Goal: Task Accomplishment & Management: Manage account settings

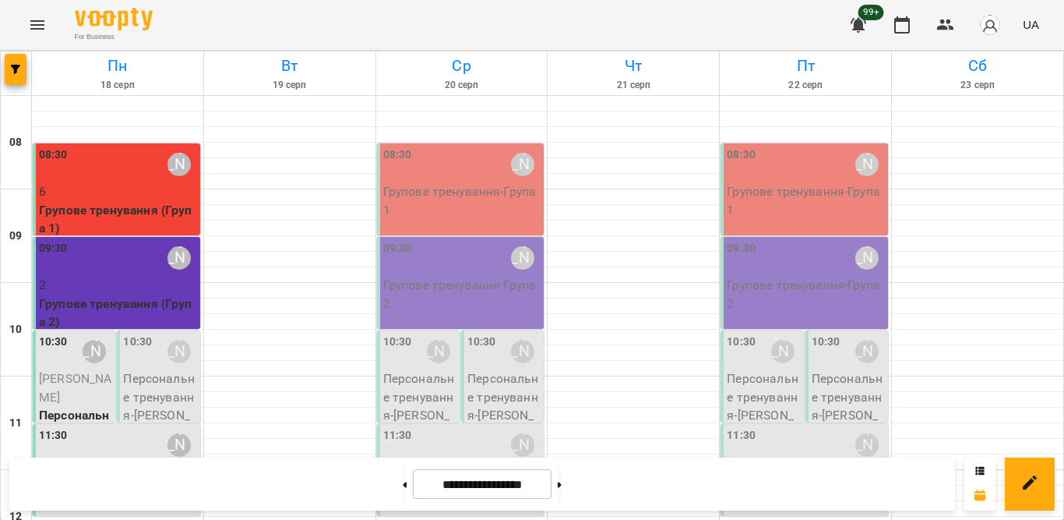
scroll to position [433, 0]
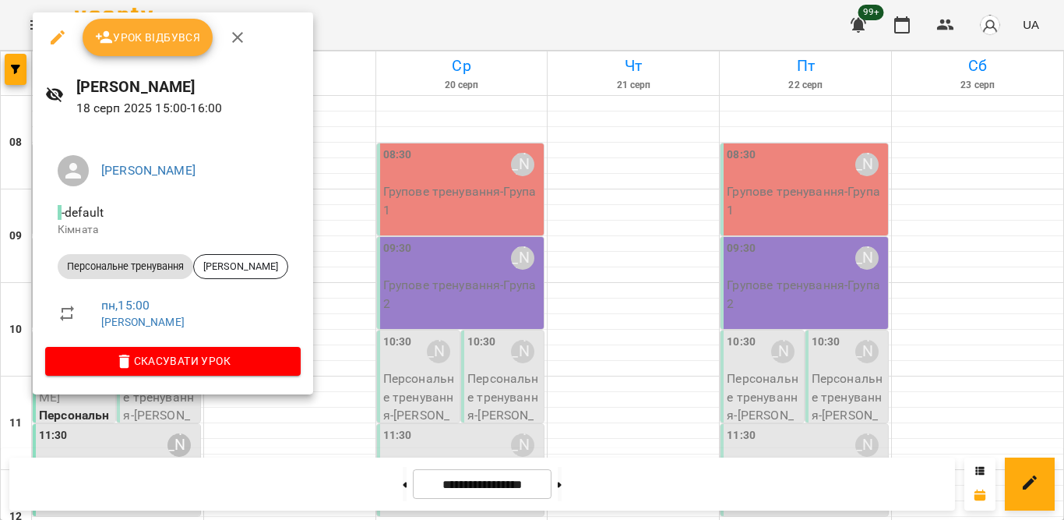
click at [150, 26] on button "Урок відбувся" at bounding box center [148, 37] width 131 height 37
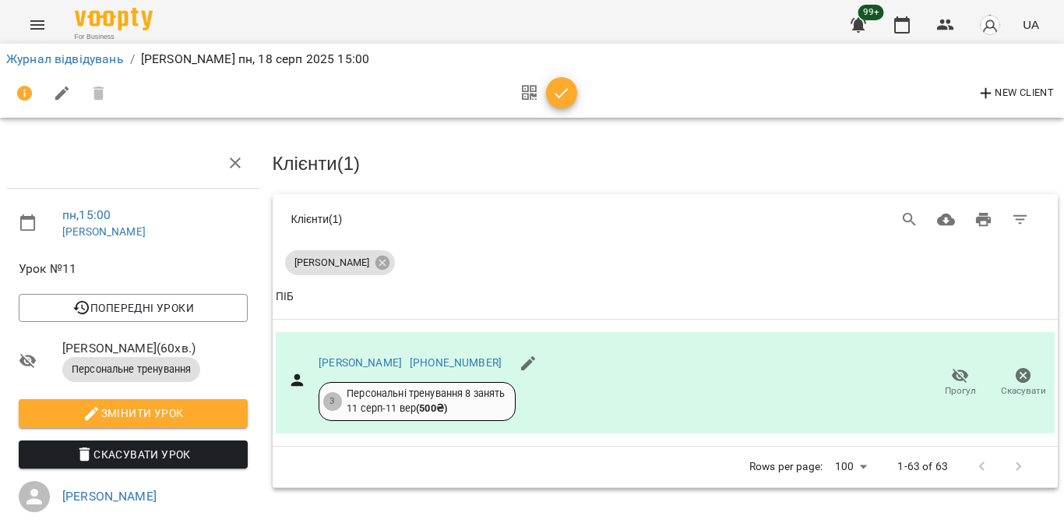
click at [555, 103] on button "button" at bounding box center [561, 92] width 31 height 31
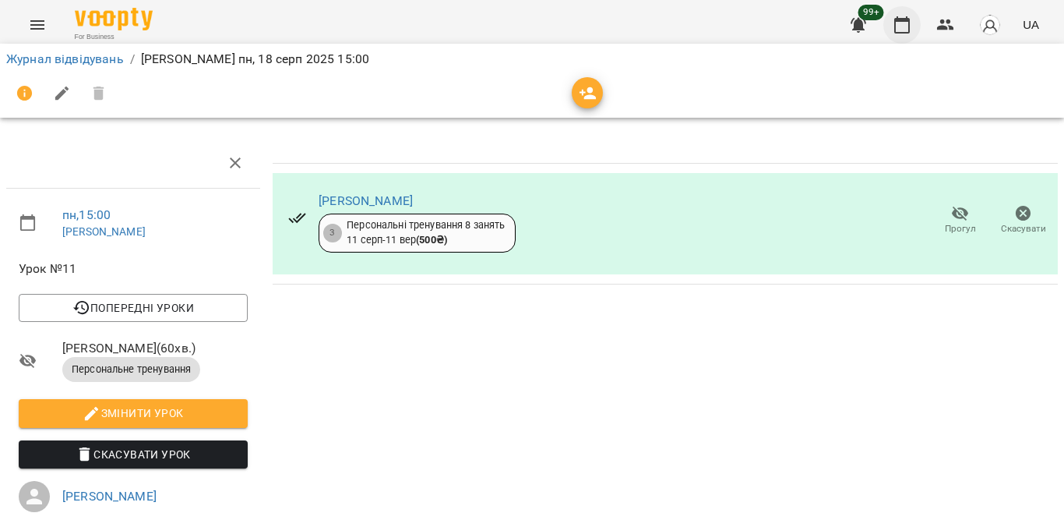
click at [891, 17] on button "button" at bounding box center [902, 24] width 37 height 37
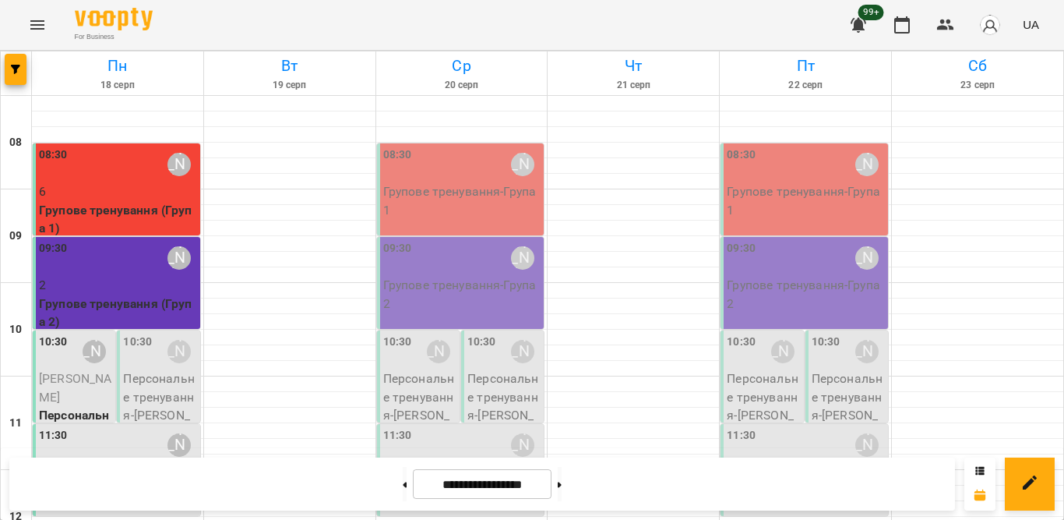
scroll to position [468, 0]
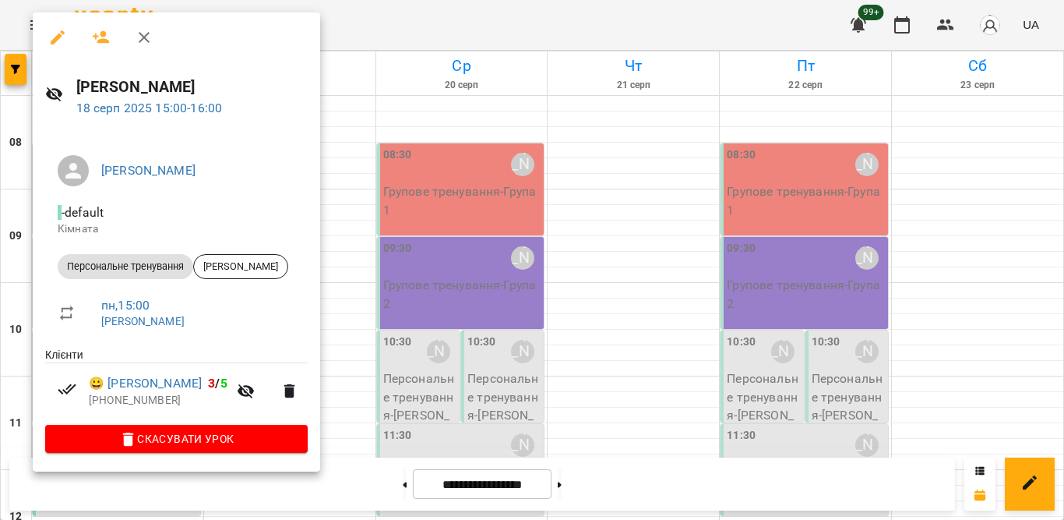
click at [342, 29] on div at bounding box center [532, 260] width 1064 height 520
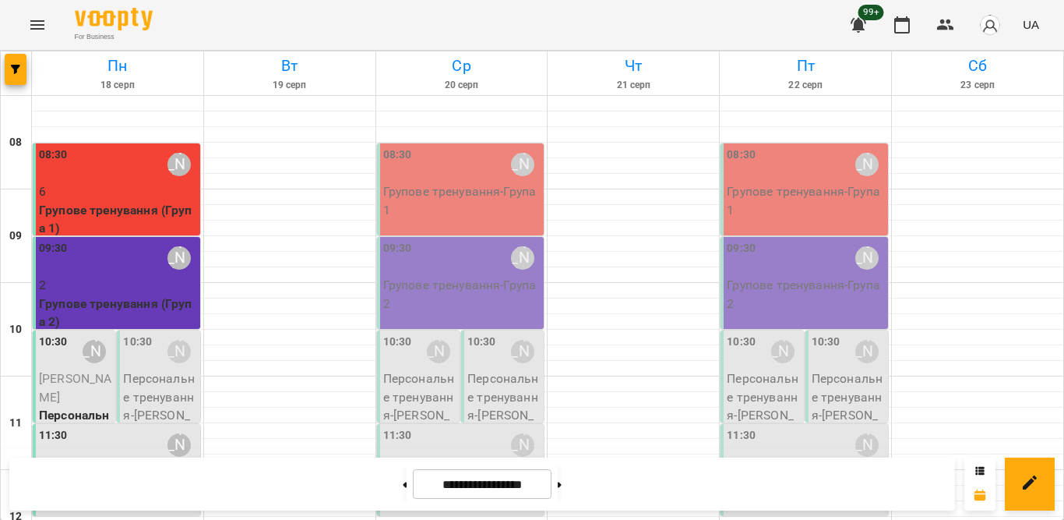
scroll to position [768, 0]
